Goal: Task Accomplishment & Management: Use online tool/utility

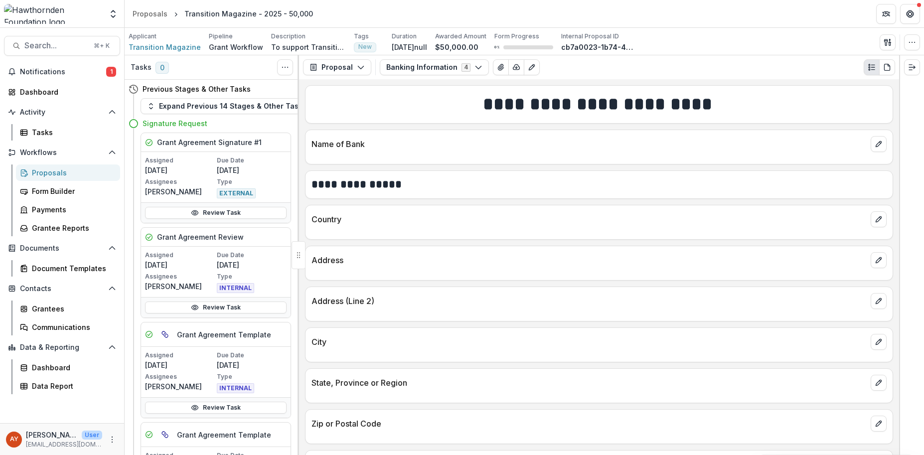
scroll to position [438, 0]
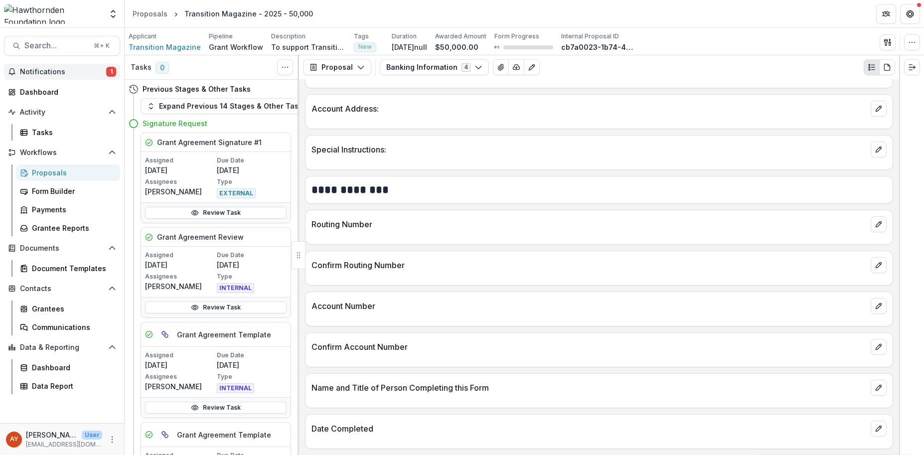
click at [88, 71] on span "Notifications" at bounding box center [63, 72] width 86 height 8
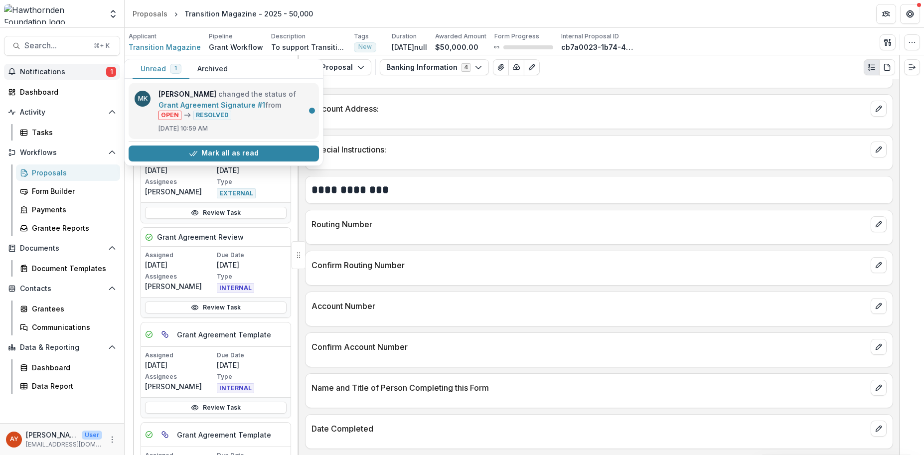
click at [224, 109] on link "Grant Agreement Signature #1" at bounding box center [211, 105] width 107 height 8
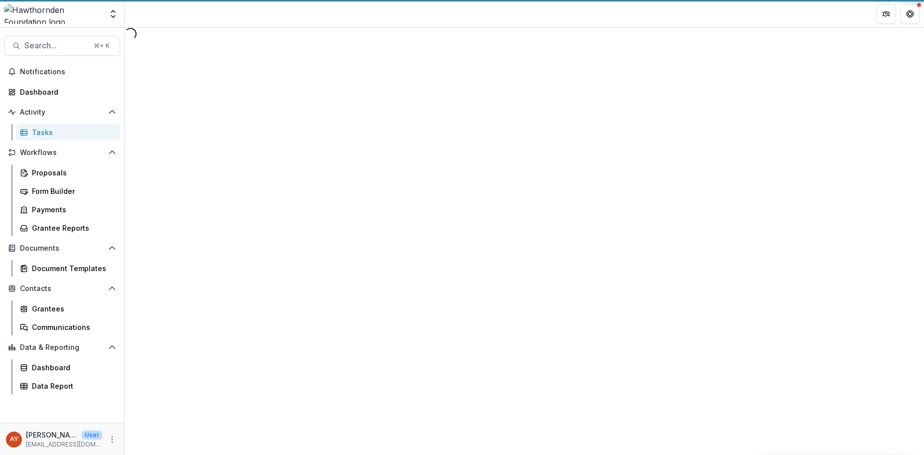
select select "********"
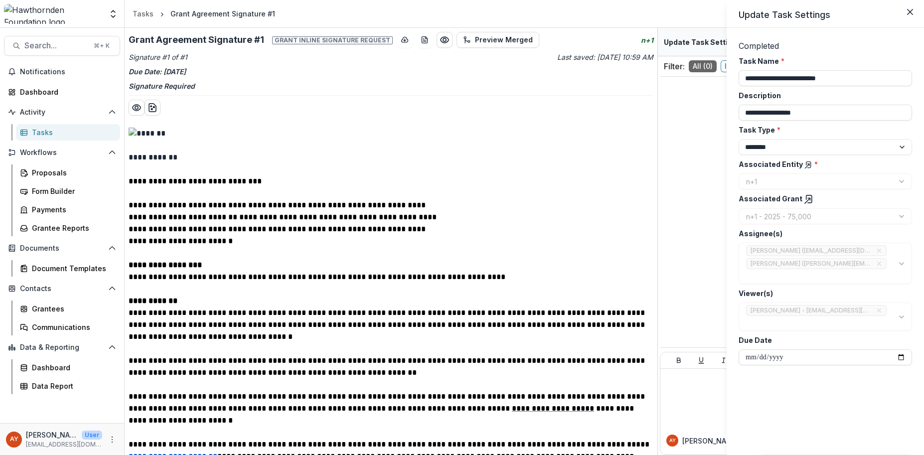
drag, startPoint x: 656, startPoint y: 140, endPoint x: 657, endPoint y: 210, distance: 69.3
click at [657, 210] on div "**********" at bounding box center [462, 227] width 924 height 455
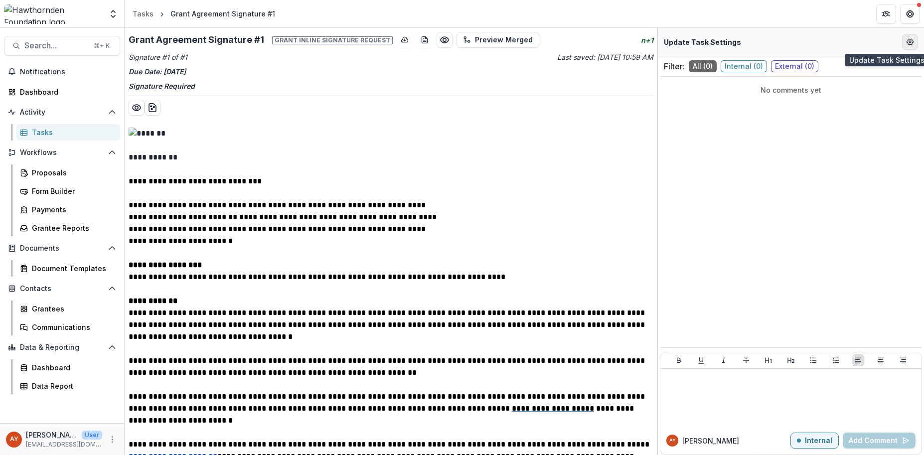
click at [909, 42] on circle "Edit Form Settings" at bounding box center [910, 42] width 2 height 2
select select "********"
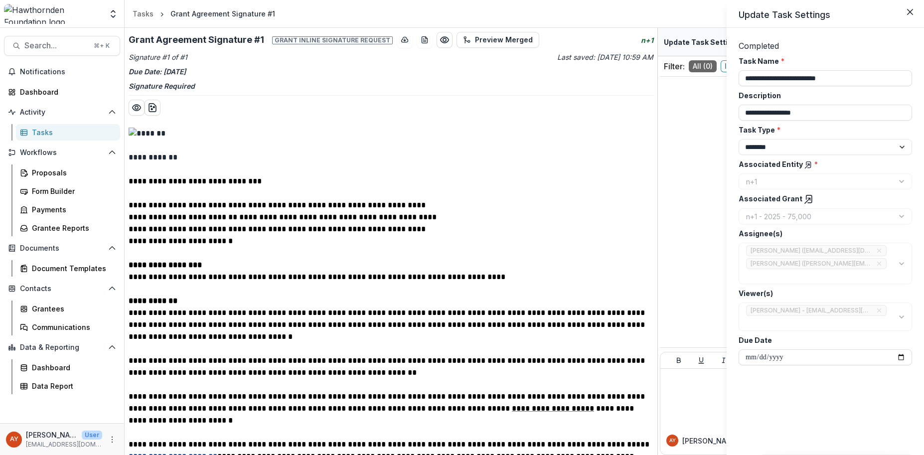
click at [804, 167] on icon at bounding box center [808, 165] width 8 height 8
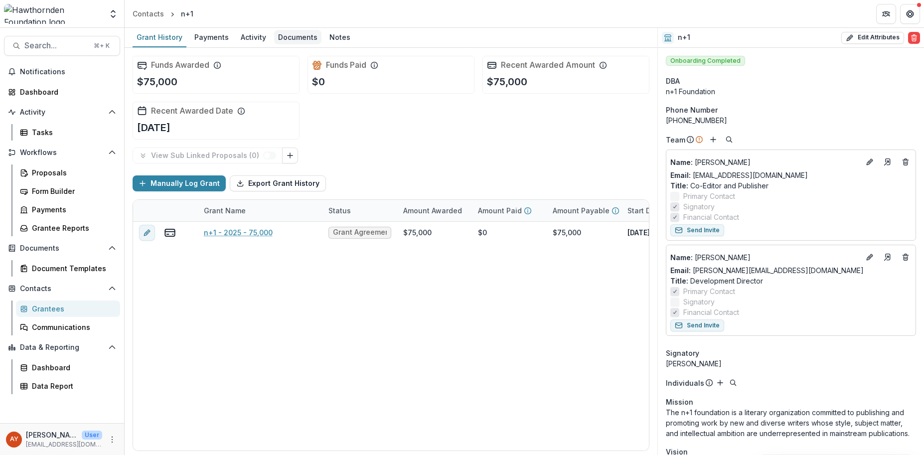
click at [285, 39] on div "Documents" at bounding box center [297, 37] width 47 height 14
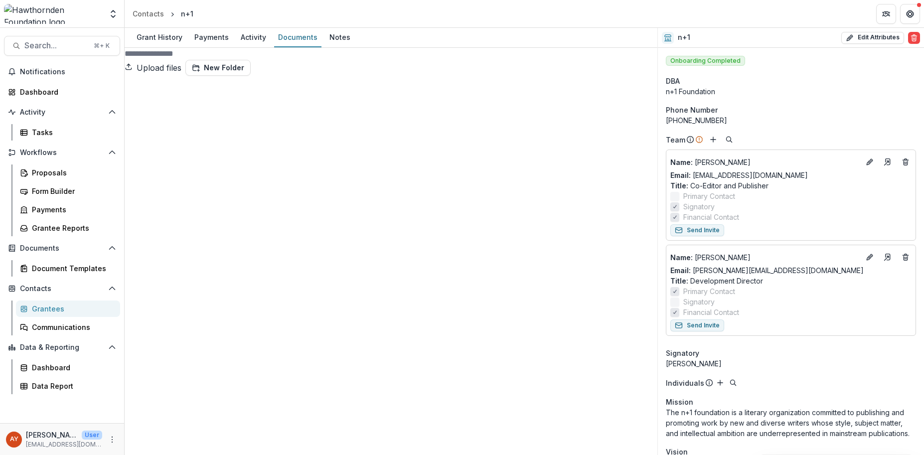
click at [475, 81] on div "n+1 - 2025 - 75,000 Submission Temelio Proposal Attached proposal documents Rep…" at bounding box center [391, 362] width 533 height 572
click at [852, 77] on button "Download" at bounding box center [882, 69] width 61 height 16
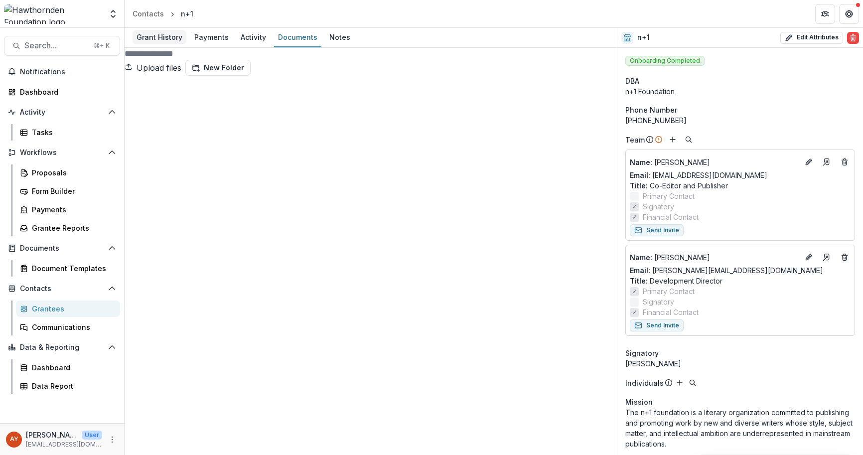
click at [159, 36] on div "Grant History" at bounding box center [160, 37] width 54 height 14
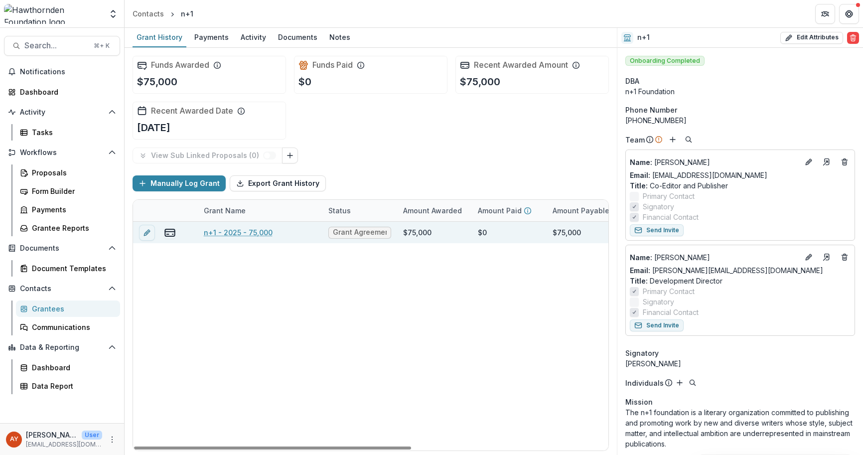
click at [248, 234] on link "n+1 - 2025 - 75,000" at bounding box center [238, 232] width 69 height 10
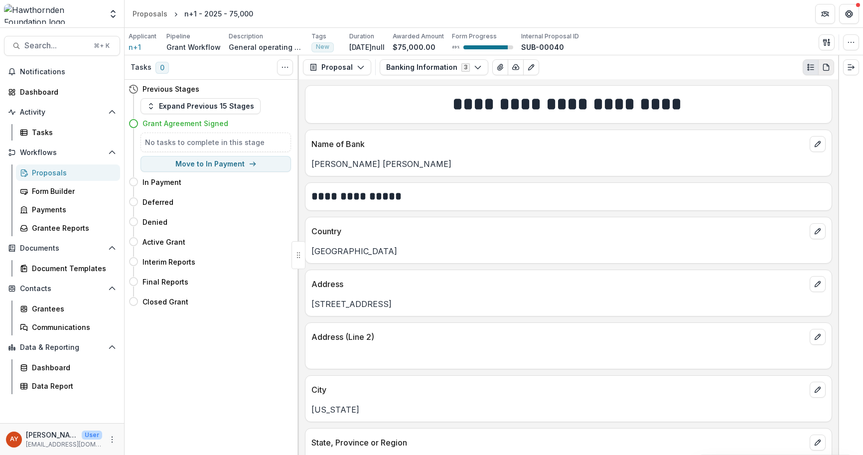
click at [828, 67] on icon "PDF view" at bounding box center [826, 67] width 8 height 8
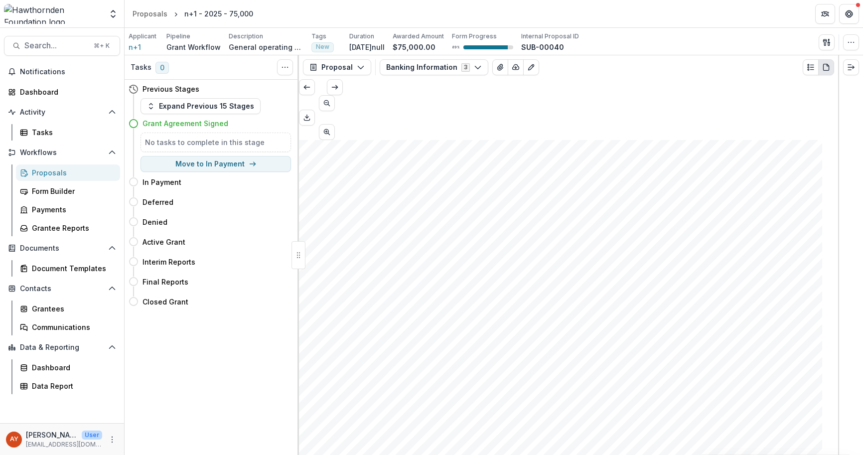
scroll to position [1721, 0]
click at [311, 114] on icon "Download PDF" at bounding box center [307, 118] width 8 height 8
click at [149, 17] on div "Proposals" at bounding box center [150, 13] width 35 height 10
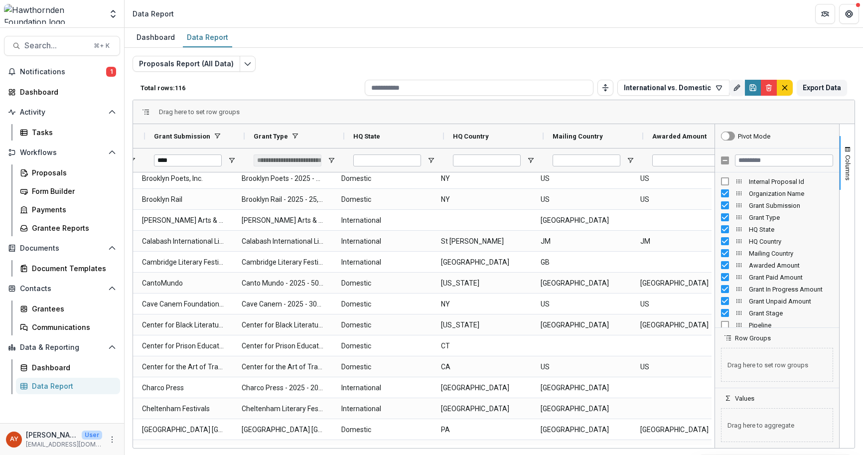
scroll to position [0, 88]
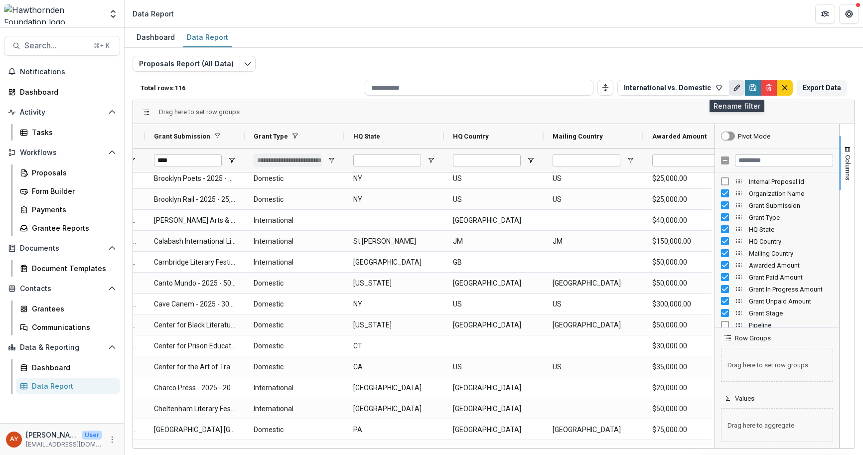
click at [734, 91] on icon "Rename" at bounding box center [737, 88] width 8 height 8
type input "**********"
click at [719, 62] on div "Proposals Report (All Data) Total rows: 116 International vs. Domestic Personal…" at bounding box center [494, 240] width 722 height 369
click at [713, 84] on button "International vs. Domestic" at bounding box center [673, 88] width 112 height 16
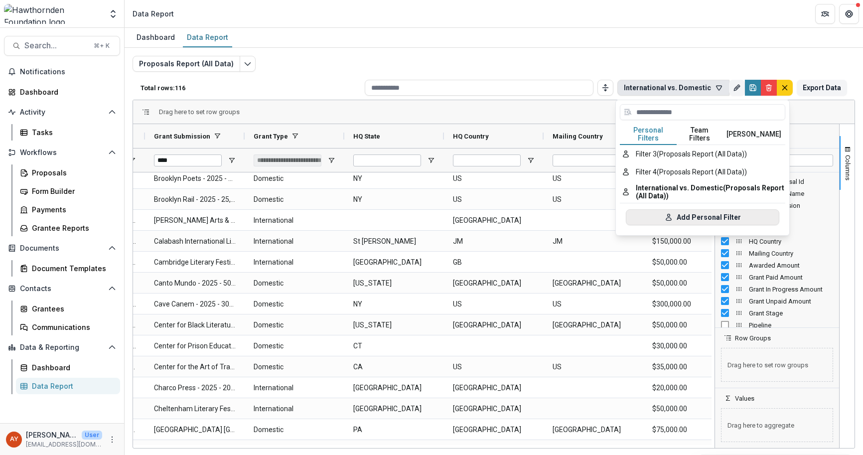
click at [695, 211] on button "Add Personal Filter" at bounding box center [702, 217] width 153 height 16
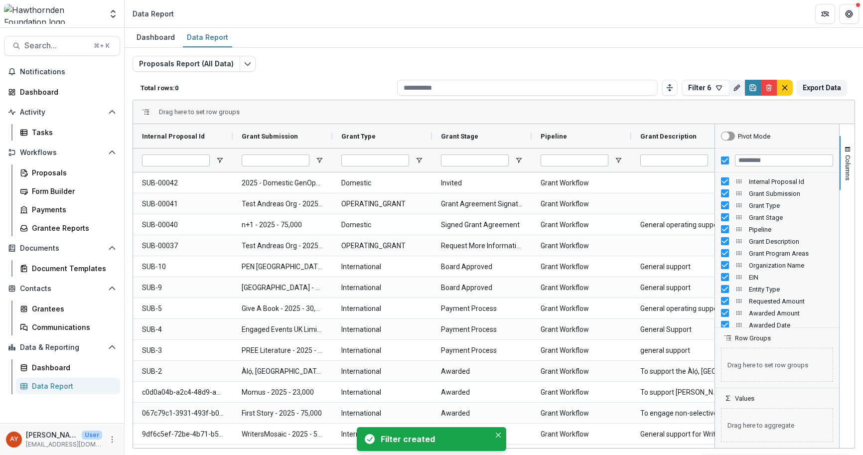
type input "****"
type input "**********"
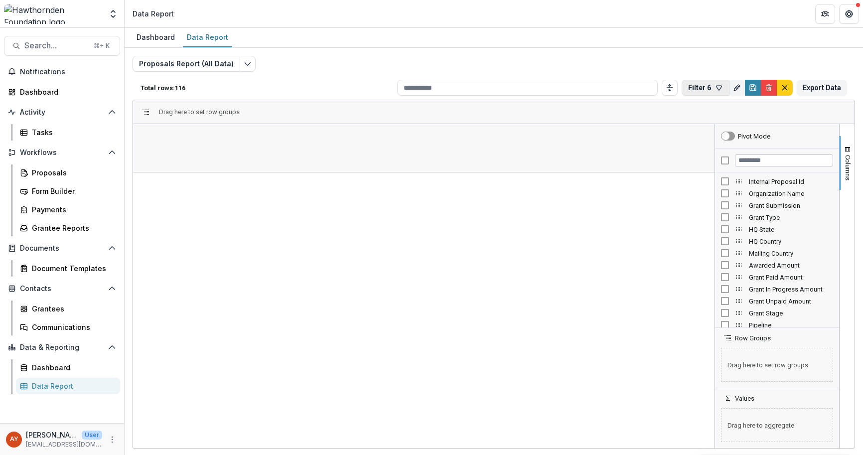
click at [717, 91] on icon "button" at bounding box center [719, 88] width 8 height 8
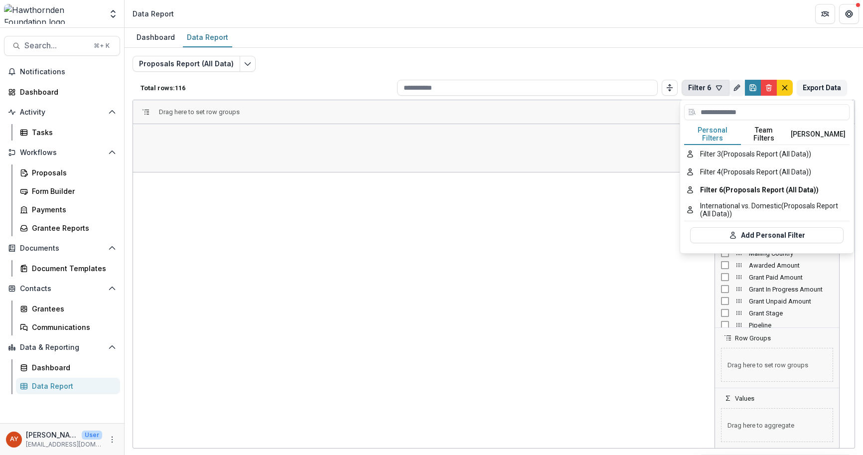
click at [717, 91] on icon "button" at bounding box center [719, 88] width 8 height 8
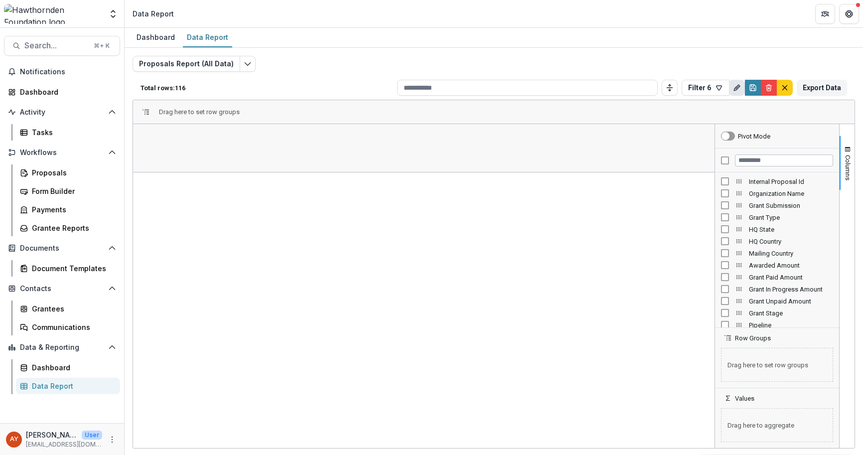
click at [738, 90] on icon "Rename" at bounding box center [737, 88] width 8 height 8
drag, startPoint x: 709, startPoint y: 129, endPoint x: 637, endPoint y: 125, distance: 72.8
click at [637, 125] on div "Total rows: 116 Filter 6 Personal Filters Team Filters Temelio Filters Filter 3…" at bounding box center [494, 250] width 722 height 349
drag, startPoint x: 743, startPoint y: 132, endPoint x: 664, endPoint y: 128, distance: 79.3
click at [664, 128] on input "********" at bounding box center [735, 130] width 146 height 20
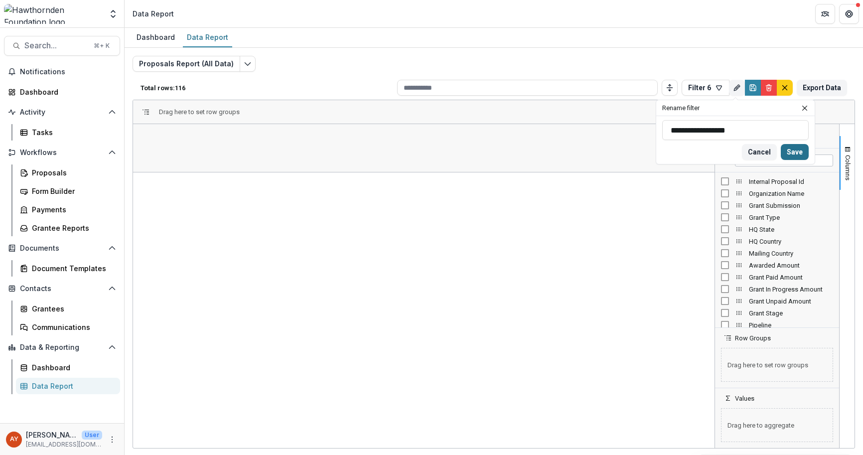
type input "**********"
click at [799, 160] on div "**********" at bounding box center [735, 140] width 158 height 48
click at [799, 152] on button "Save" at bounding box center [795, 152] width 28 height 16
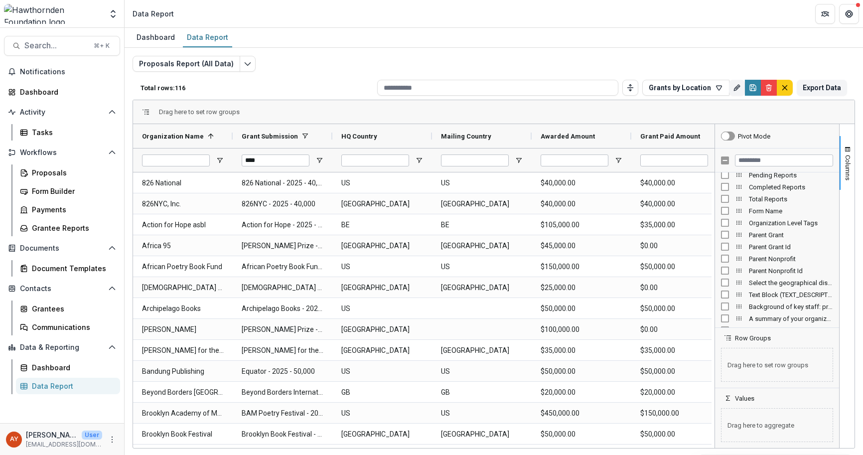
scroll to position [820, 0]
click at [776, 158] on input "Filter Columns Input" at bounding box center [784, 160] width 98 height 12
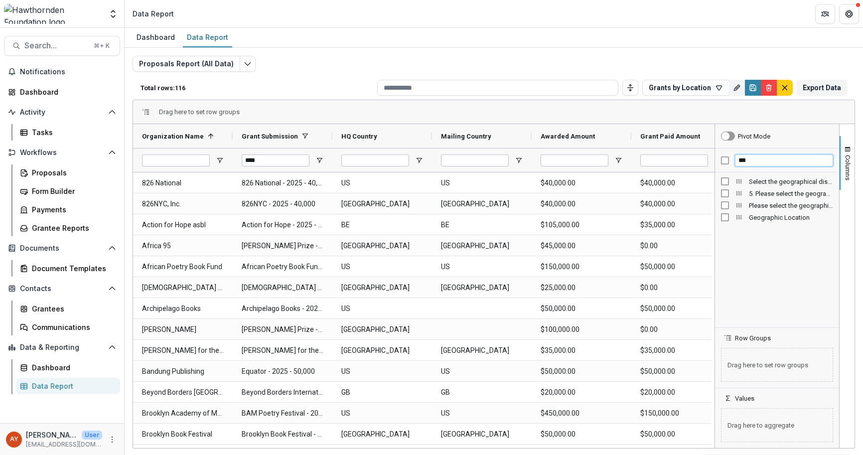
type input "***"
drag, startPoint x: 454, startPoint y: 448, endPoint x: 483, endPoint y: 446, distance: 29.0
click at [483, 446] on div "Drag here to set row groups Drag here to set column labels Organization Name 1 …" at bounding box center [494, 274] width 722 height 349
drag, startPoint x: 466, startPoint y: 447, endPoint x: 539, endPoint y: 450, distance: 72.8
click at [539, 450] on div "Dashboard Data Report Proposals Report (All Data) Total rows: 116 Grants by Loc…" at bounding box center [494, 241] width 738 height 427
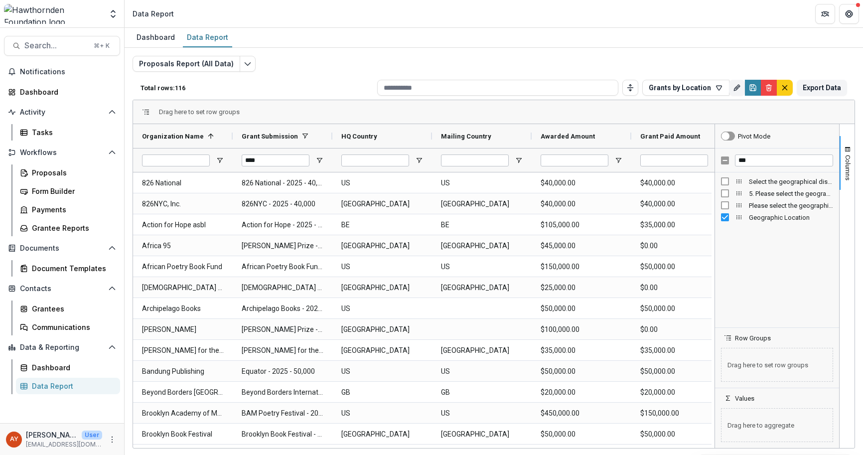
drag, startPoint x: 393, startPoint y: 448, endPoint x: 439, endPoint y: 445, distance: 46.9
click at [439, 445] on div "Dashboard Data Report Proposals Report (All Data) Total rows: 116 Grants by Loc…" at bounding box center [494, 241] width 738 height 427
click at [749, 89] on icon "Save" at bounding box center [753, 88] width 8 height 8
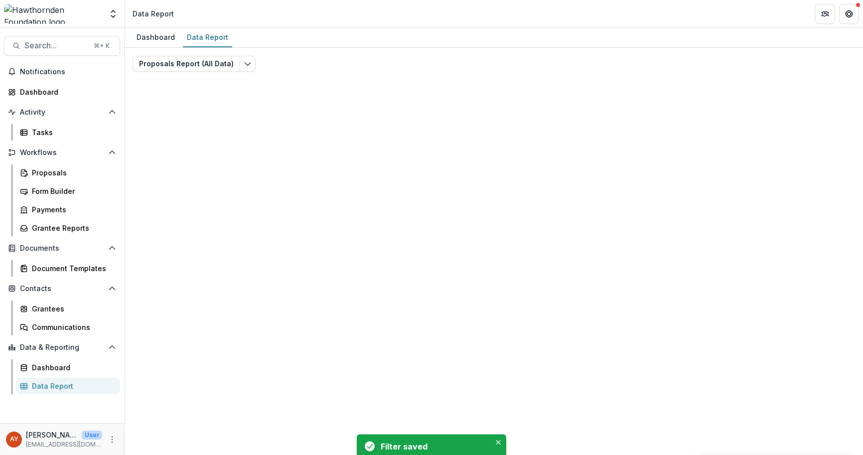
type input "****"
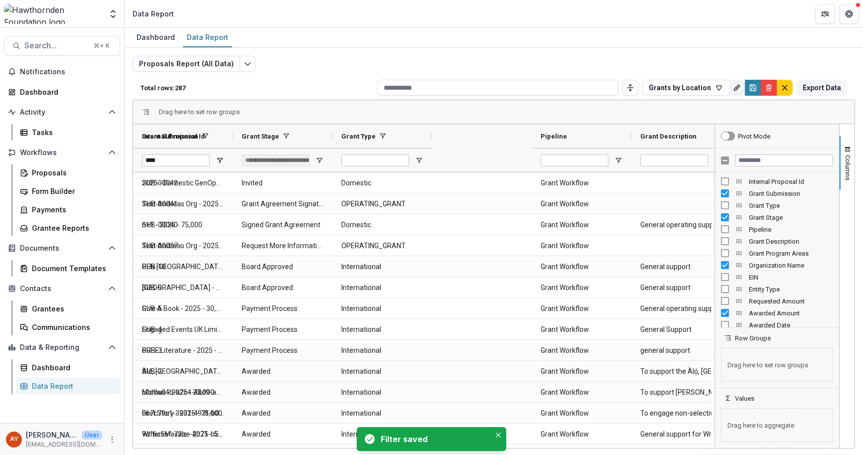
type input "**********"
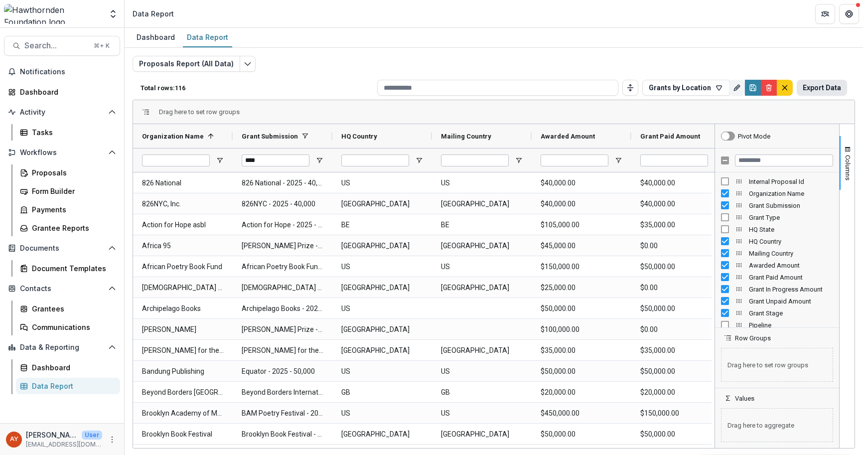
click at [828, 90] on button "Export Data" at bounding box center [822, 88] width 50 height 16
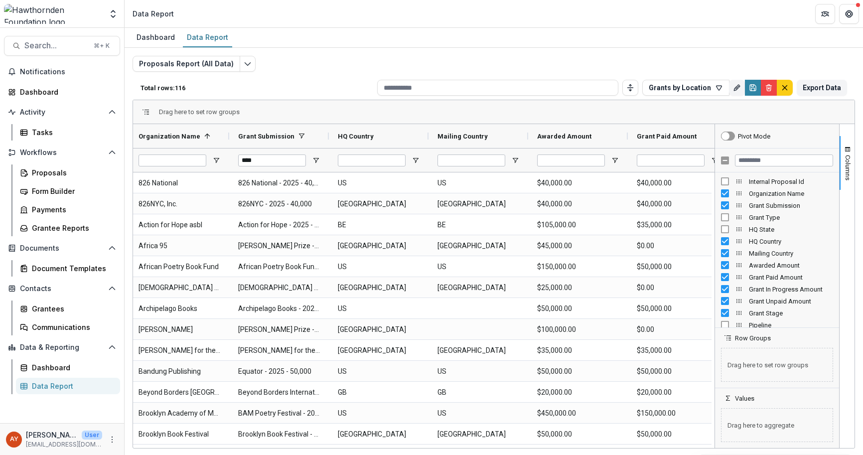
scroll to position [0, 418]
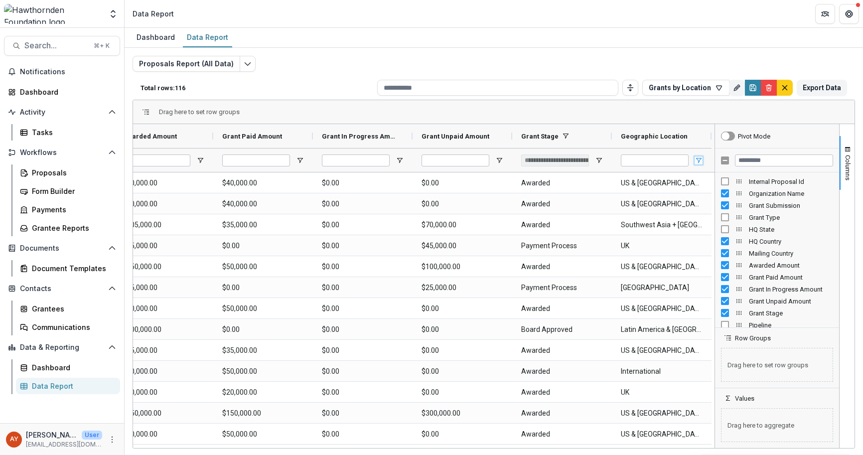
click at [700, 157] on span "Open Filter Menu" at bounding box center [698, 160] width 8 height 8
click at [698, 139] on span at bounding box center [698, 136] width 8 height 8
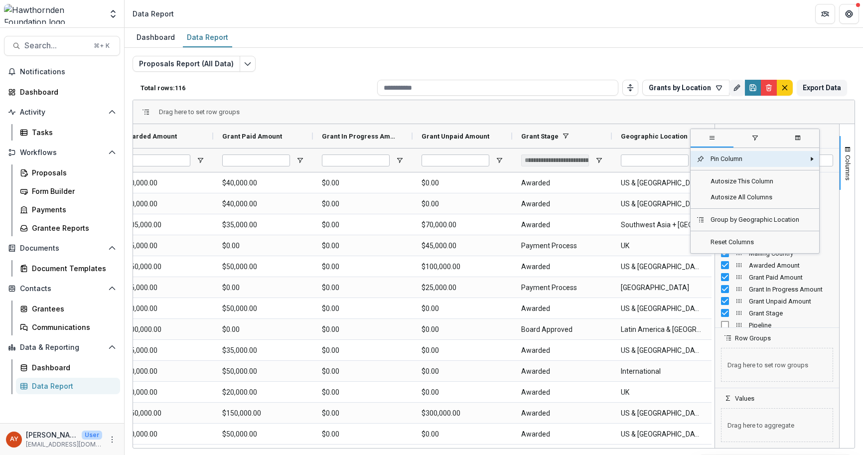
click at [682, 136] on span "Geographic Location" at bounding box center [654, 136] width 67 height 7
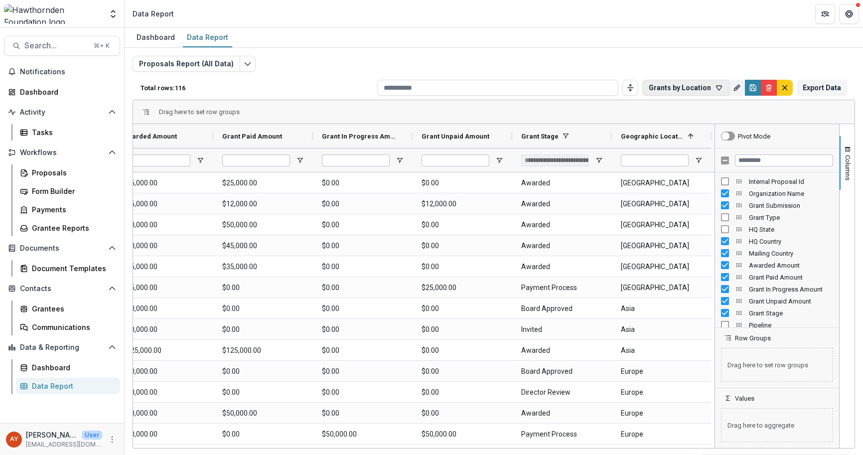
click at [712, 84] on button "Grants by Location" at bounding box center [685, 88] width 87 height 16
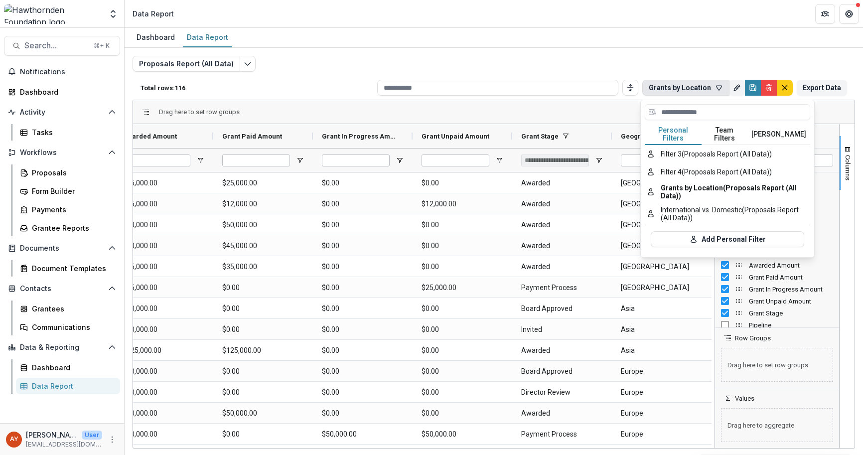
click at [715, 84] on icon "button" at bounding box center [719, 88] width 8 height 8
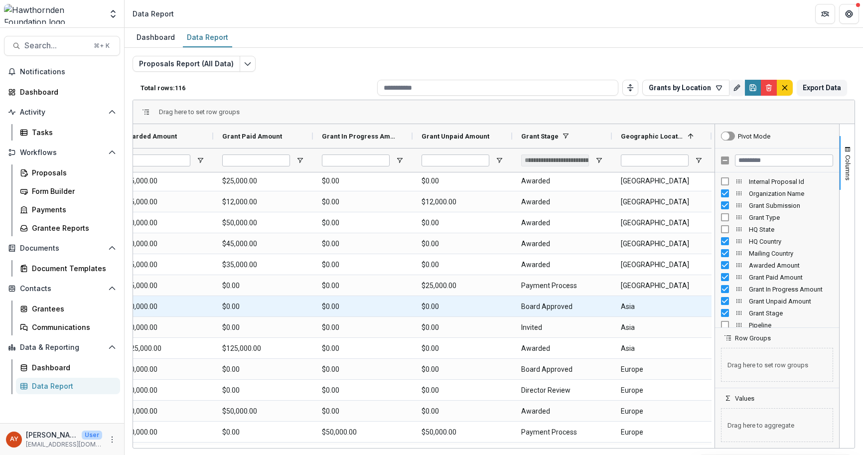
scroll to position [0, 0]
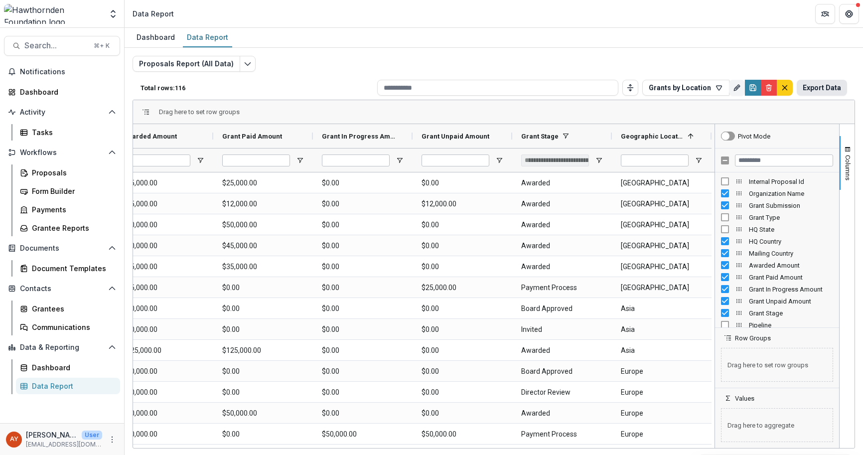
click at [815, 89] on button "Export Data" at bounding box center [822, 88] width 50 height 16
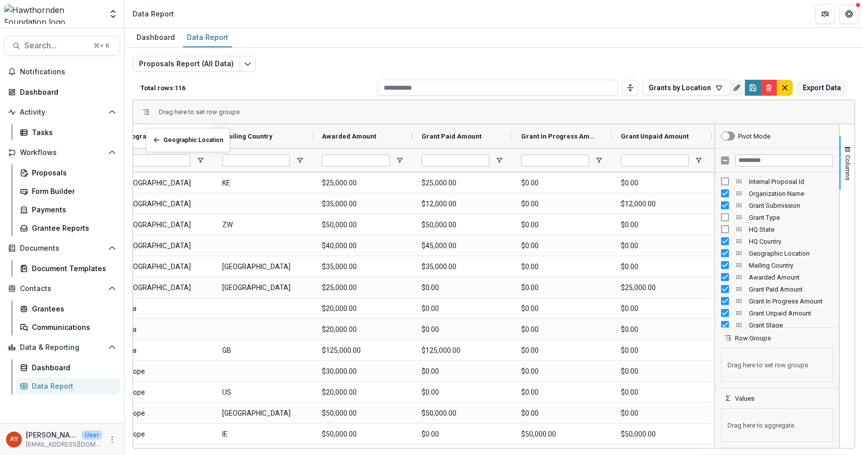
scroll to position [0, 301]
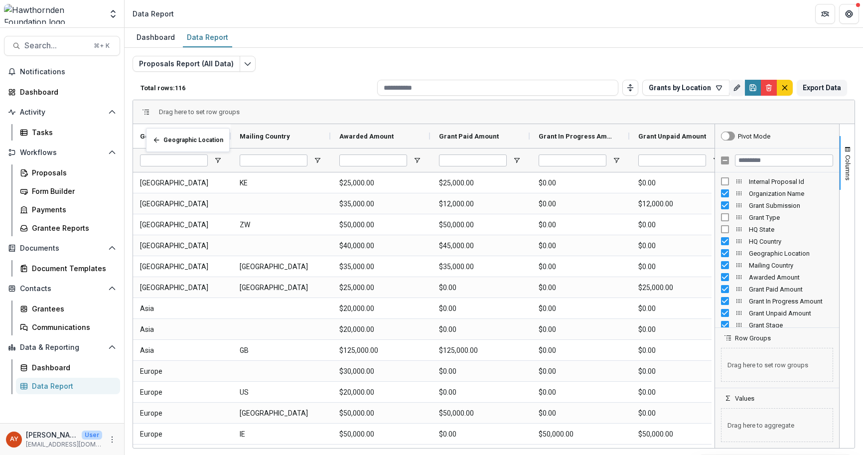
drag, startPoint x: 668, startPoint y: 134, endPoint x: 151, endPoint y: 134, distance: 516.6
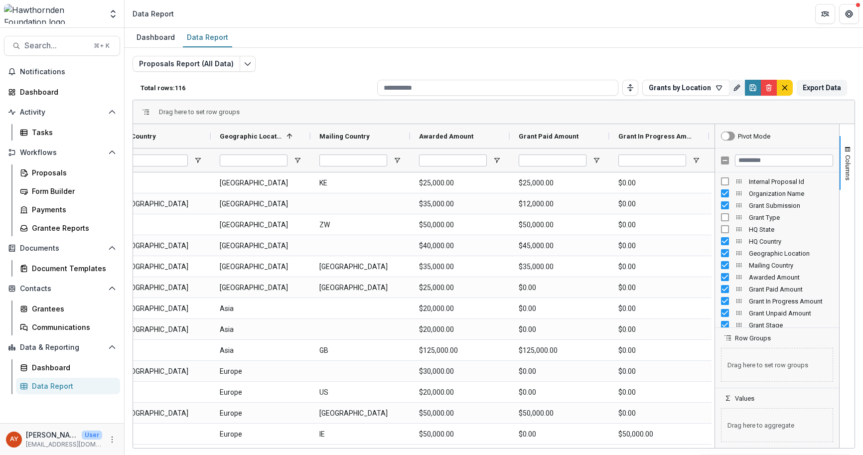
scroll to position [0, 215]
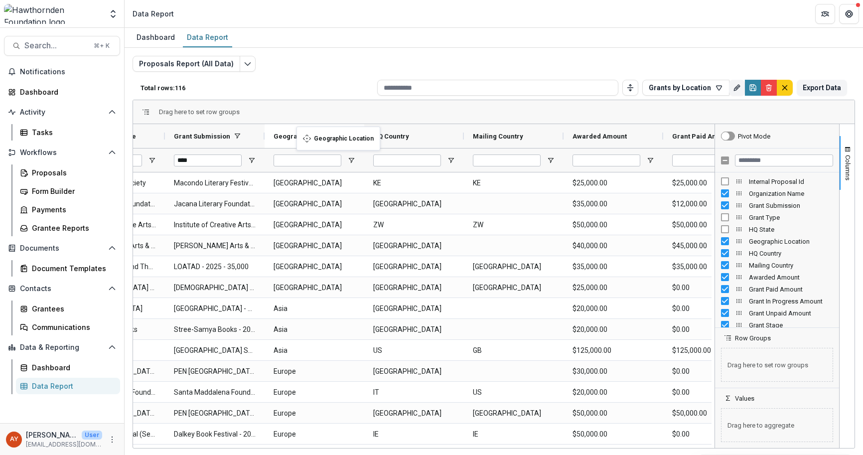
drag, startPoint x: 414, startPoint y: 134, endPoint x: 301, endPoint y: 133, distance: 112.6
click at [836, 89] on button "Export Data" at bounding box center [822, 88] width 50 height 16
